Goal: Check status: Check status

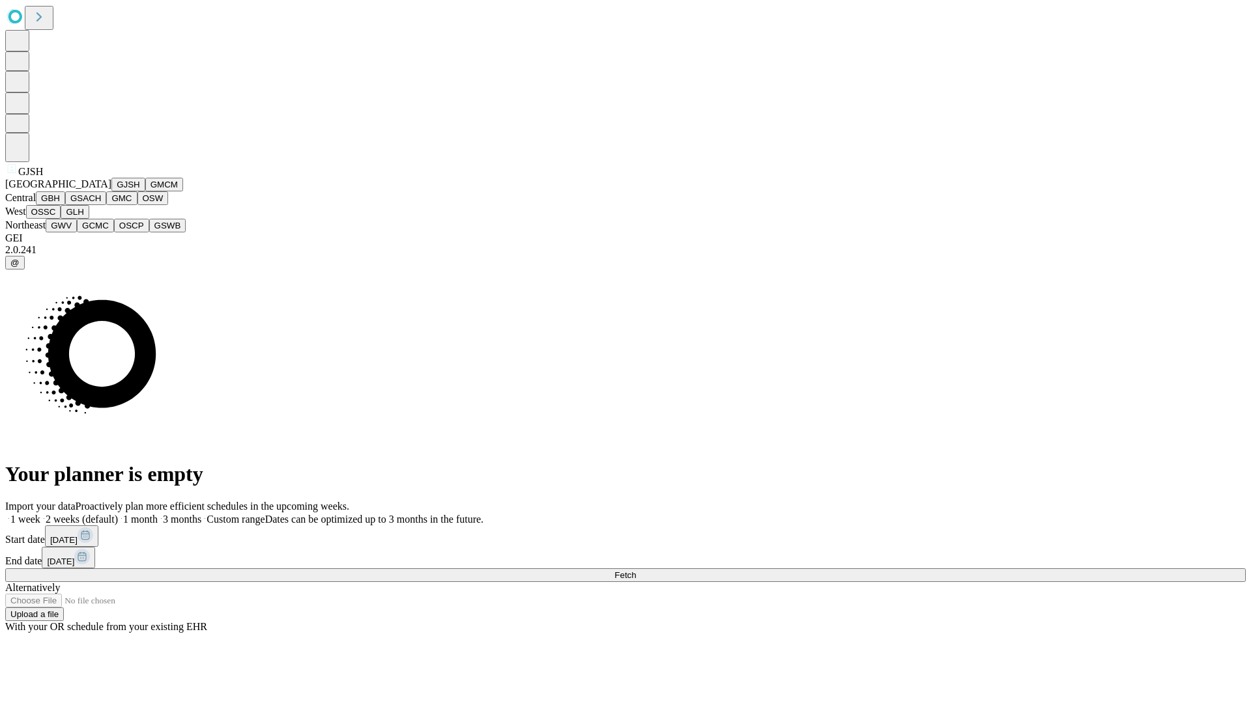
click at [111, 191] on button "GJSH" at bounding box center [128, 185] width 34 height 14
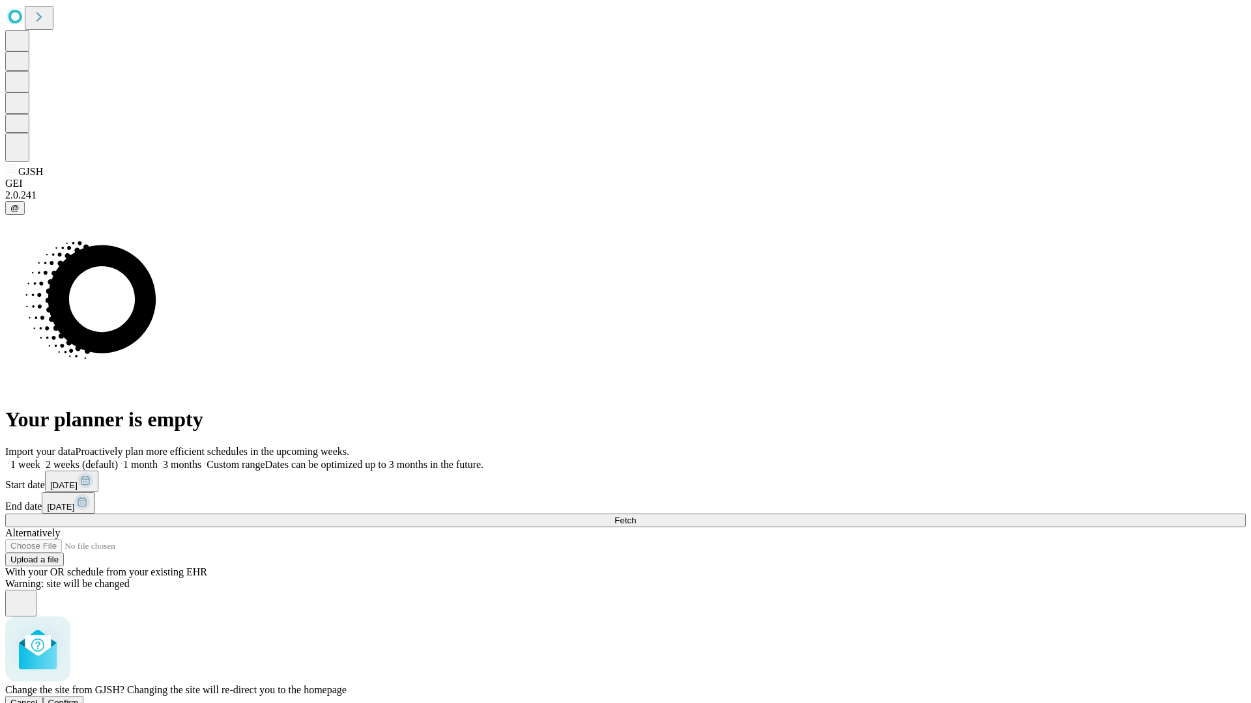
click at [79, 698] on span "Confirm" at bounding box center [63, 703] width 31 height 10
click at [40, 459] on label "1 week" at bounding box center [22, 464] width 35 height 11
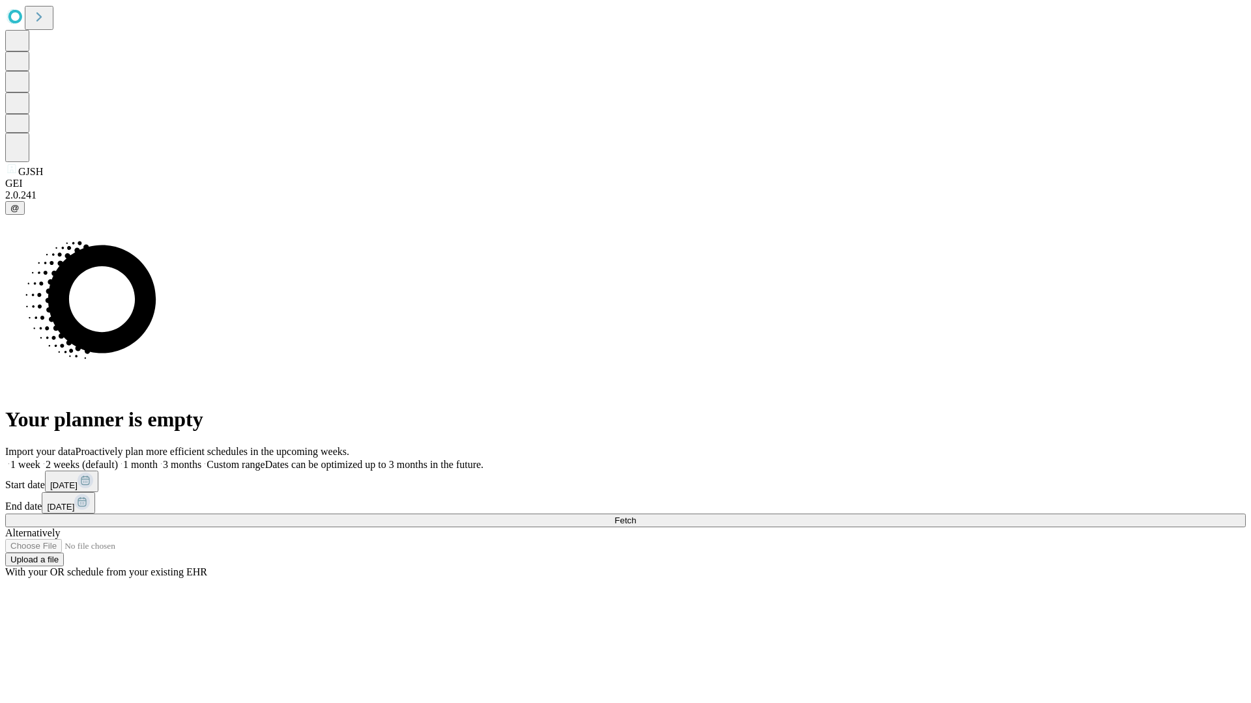
click at [636, 516] on span "Fetch" at bounding box center [624, 521] width 21 height 10
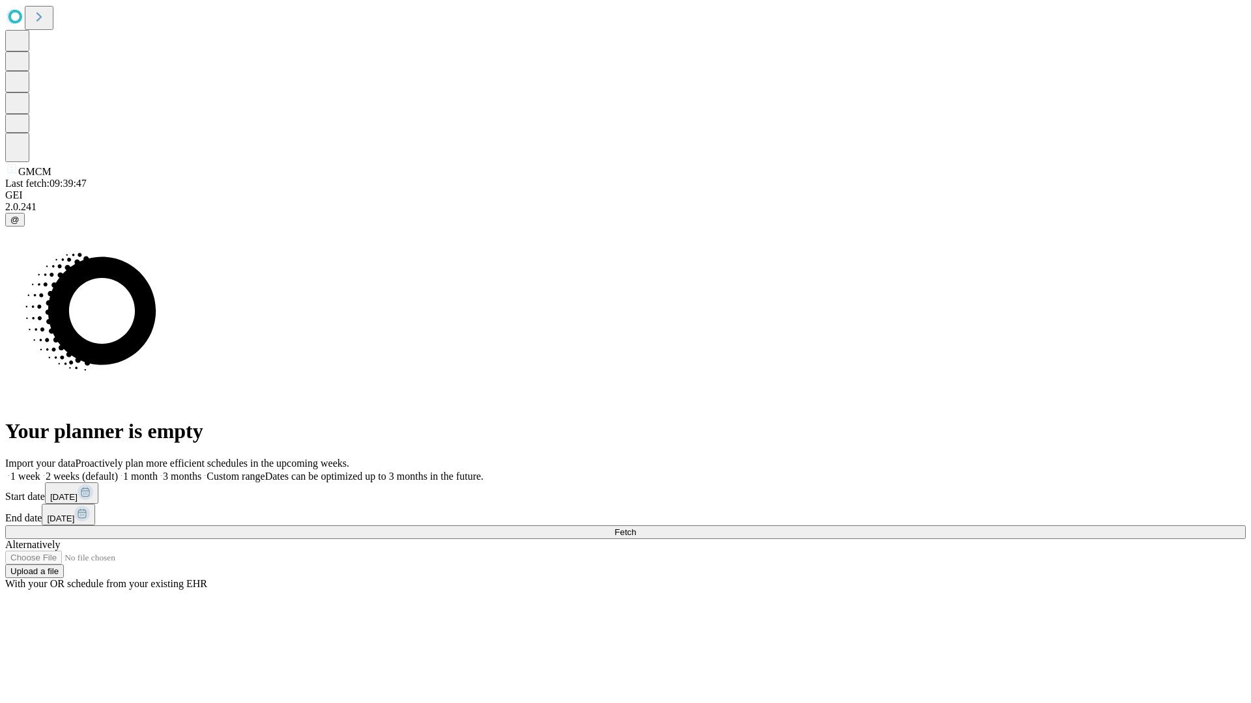
click at [40, 471] on label "1 week" at bounding box center [22, 476] width 35 height 11
click at [636, 528] on span "Fetch" at bounding box center [624, 533] width 21 height 10
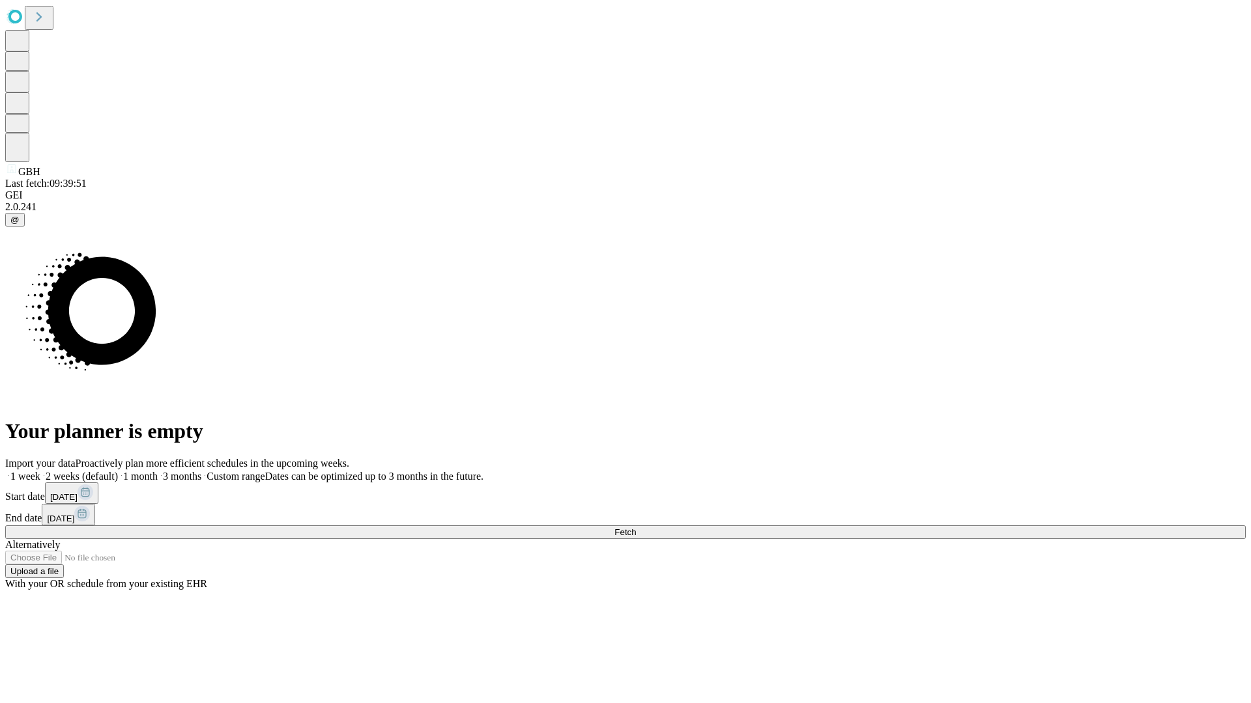
click at [636, 528] on span "Fetch" at bounding box center [624, 533] width 21 height 10
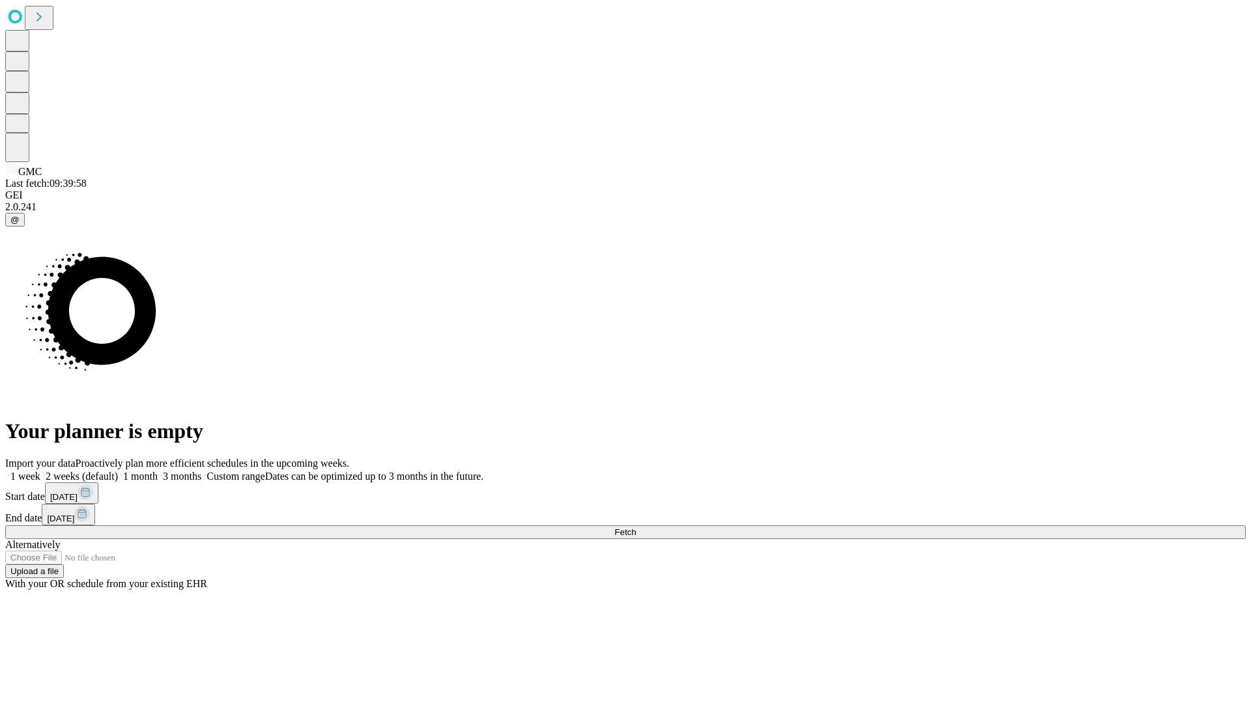
click at [40, 471] on label "1 week" at bounding box center [22, 476] width 35 height 11
click at [636, 528] on span "Fetch" at bounding box center [624, 533] width 21 height 10
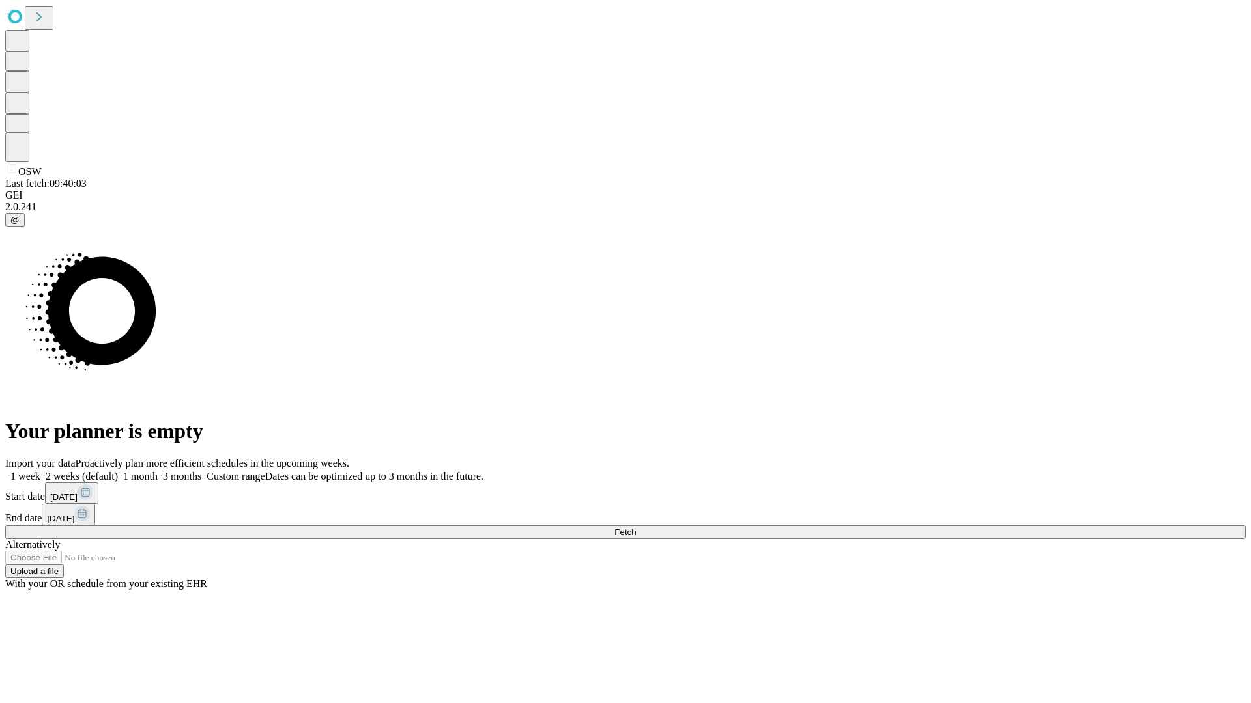
click at [40, 471] on label "1 week" at bounding box center [22, 476] width 35 height 11
click at [636, 528] on span "Fetch" at bounding box center [624, 533] width 21 height 10
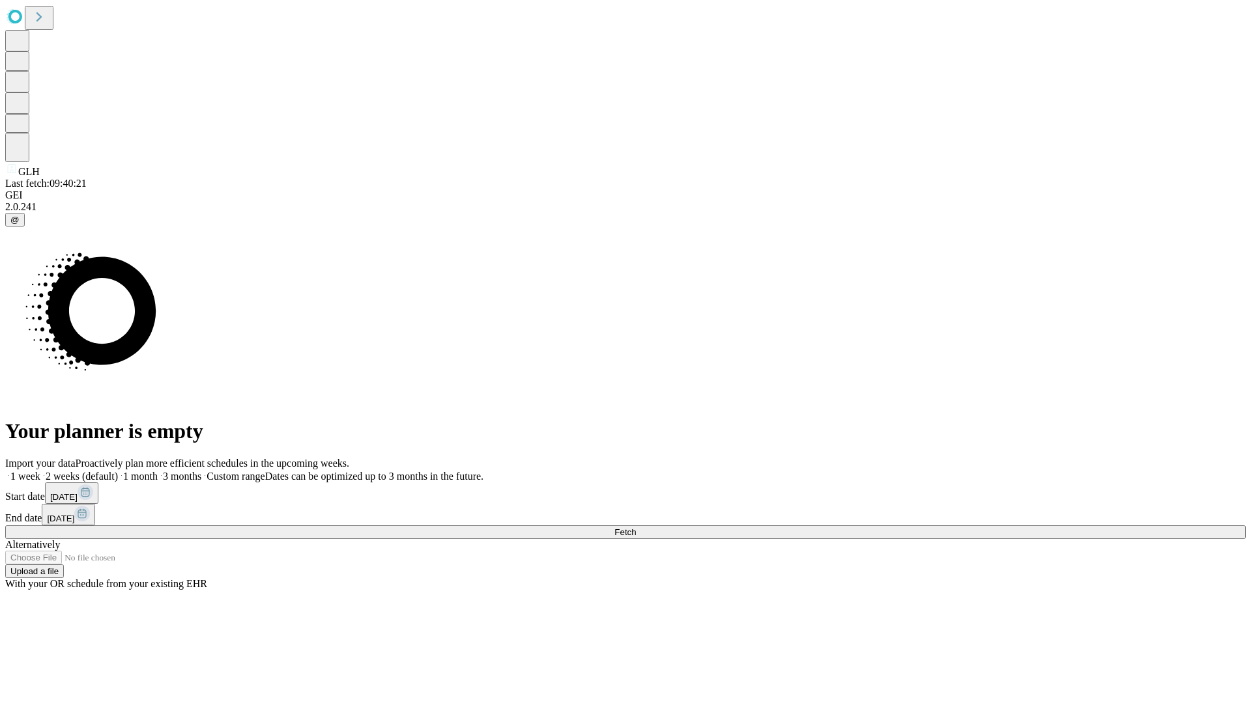
click at [636, 528] on span "Fetch" at bounding box center [624, 533] width 21 height 10
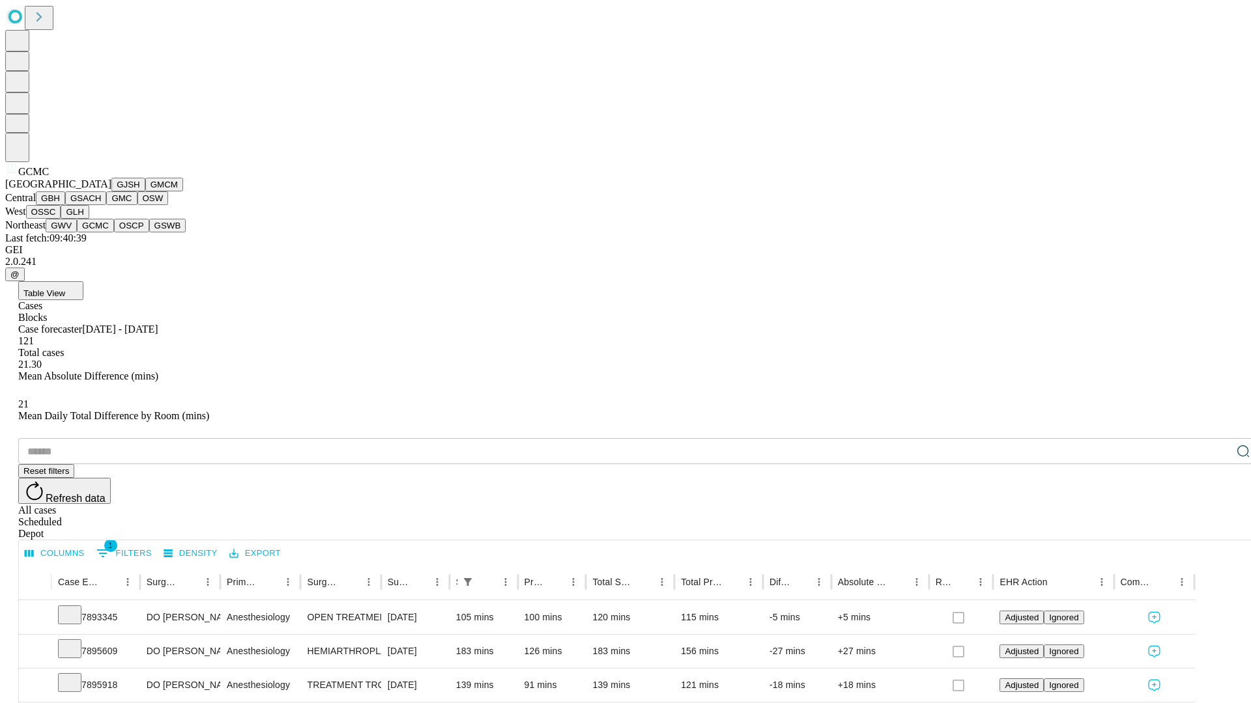
click at [114, 233] on button "OSCP" at bounding box center [131, 226] width 35 height 14
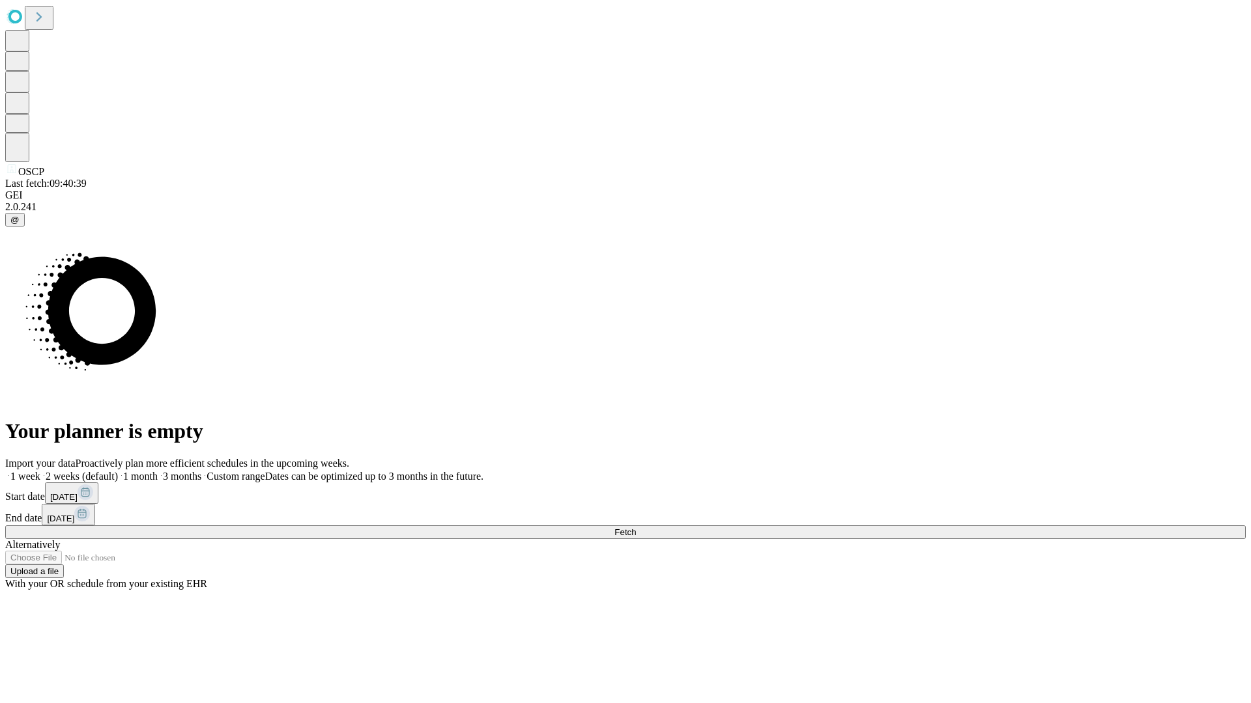
click at [40, 471] on label "1 week" at bounding box center [22, 476] width 35 height 11
click at [636, 528] on span "Fetch" at bounding box center [624, 533] width 21 height 10
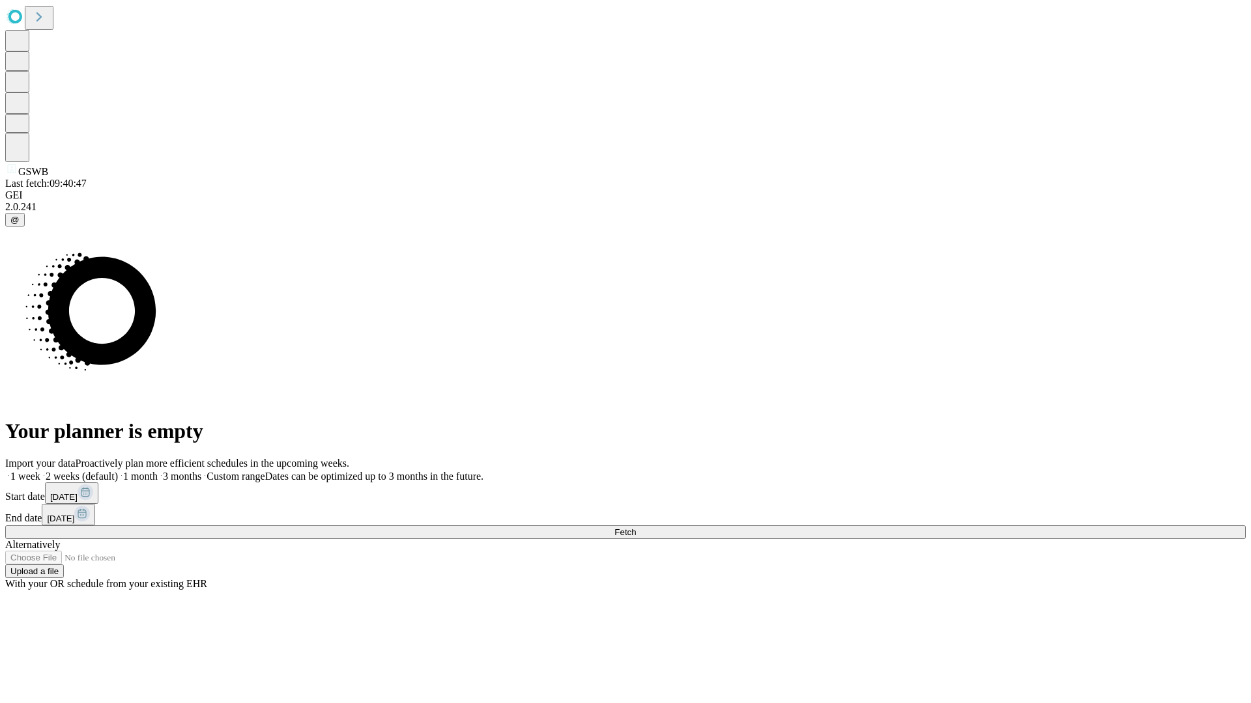
click at [636, 528] on span "Fetch" at bounding box center [624, 533] width 21 height 10
